Goal: Navigation & Orientation: Find specific page/section

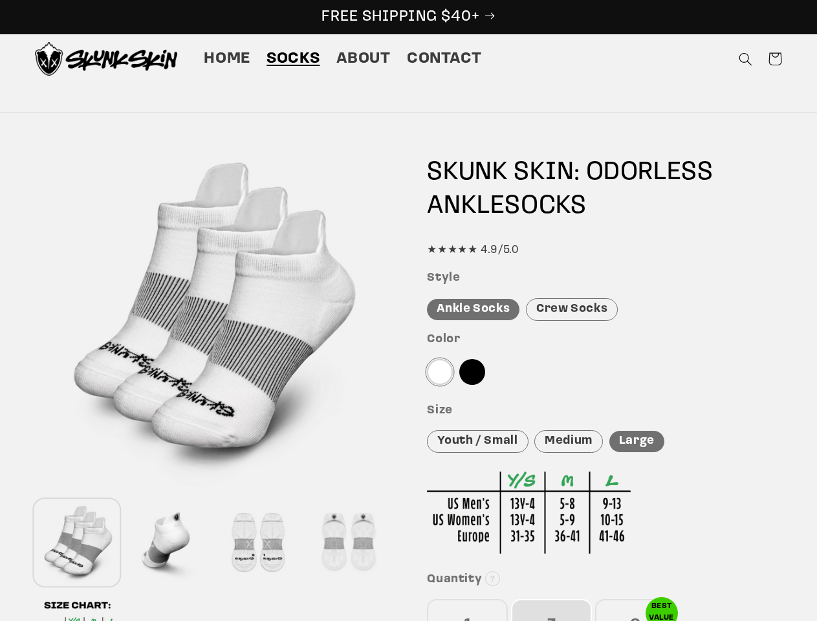
click at [408, 310] on div "Features Skunk Skin Odorless Ankle Tab Socks: the best socks for sweaty, nasty …" at bounding box center [408, 552] width 815 height 829
click at [745, 59] on icon "Search" at bounding box center [745, 59] width 14 height 14
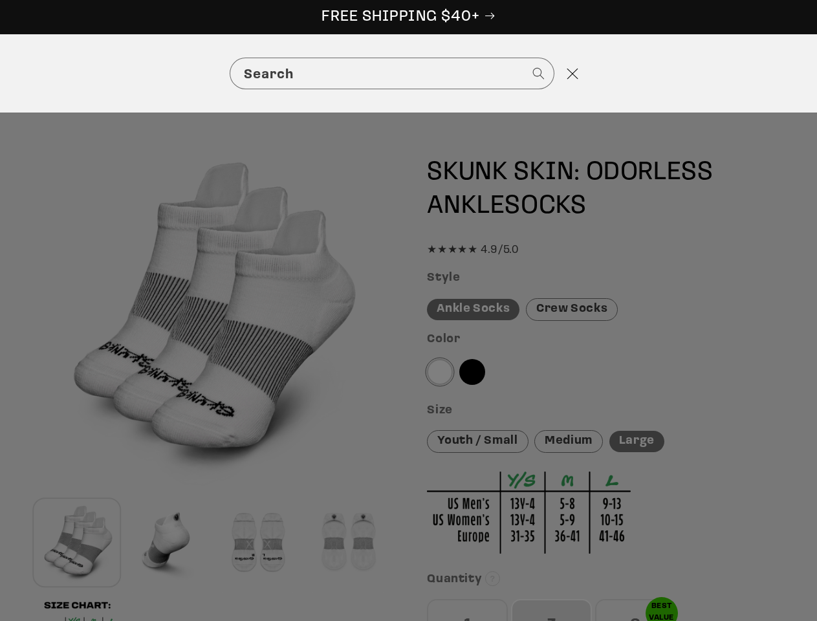
click at [747, 74] on div "Search" at bounding box center [408, 73] width 817 height 78
click at [0, 74] on div "Search" at bounding box center [0, 74] width 0 height 0
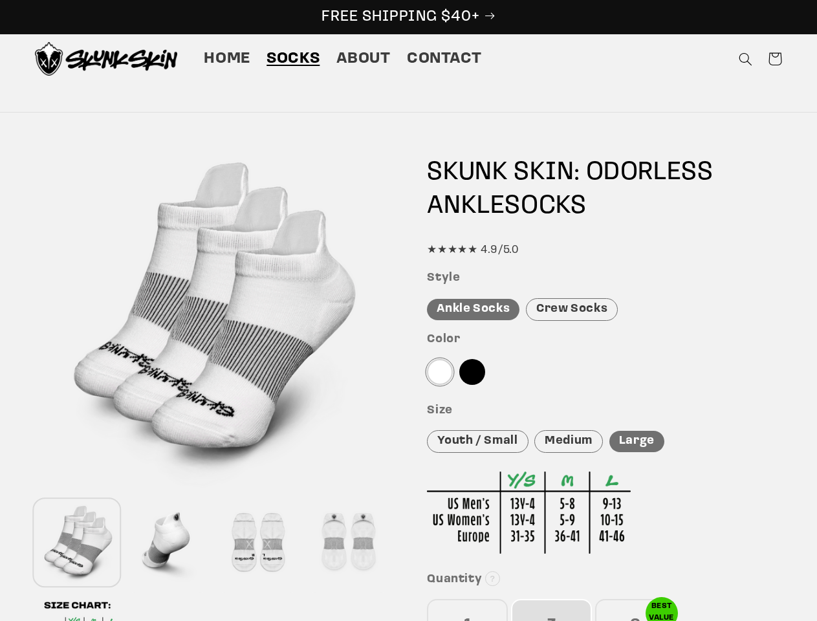
click at [167, 542] on div at bounding box center [167, 542] width 84 height 85
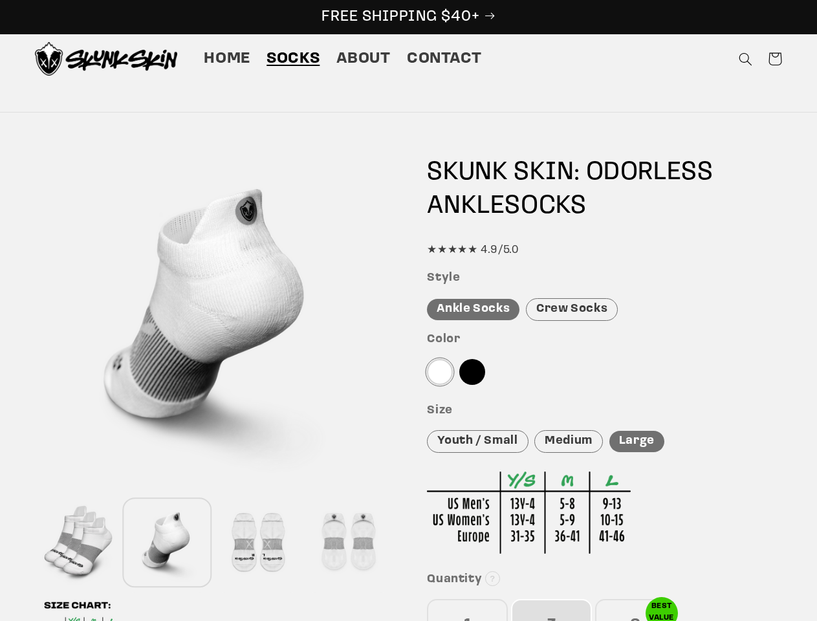
click at [257, 542] on div at bounding box center [257, 542] width 84 height 85
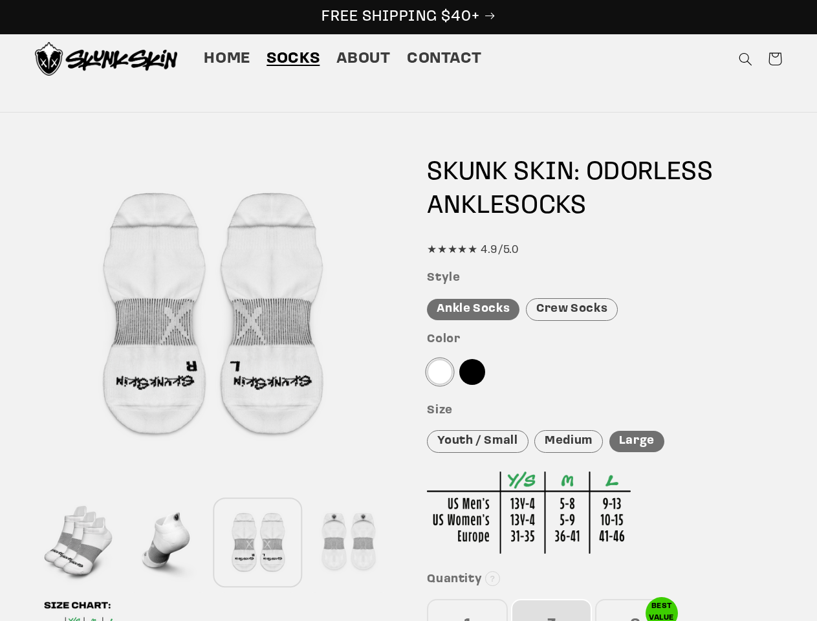
click at [348, 542] on div at bounding box center [348, 542] width 84 height 85
